Goal: Navigation & Orientation: Go to known website

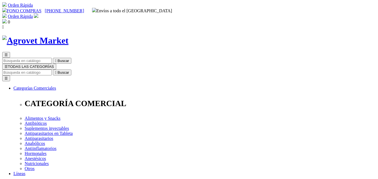
click at [46, 36] on img at bounding box center [35, 41] width 66 height 10
